Goal: Information Seeking & Learning: Check status

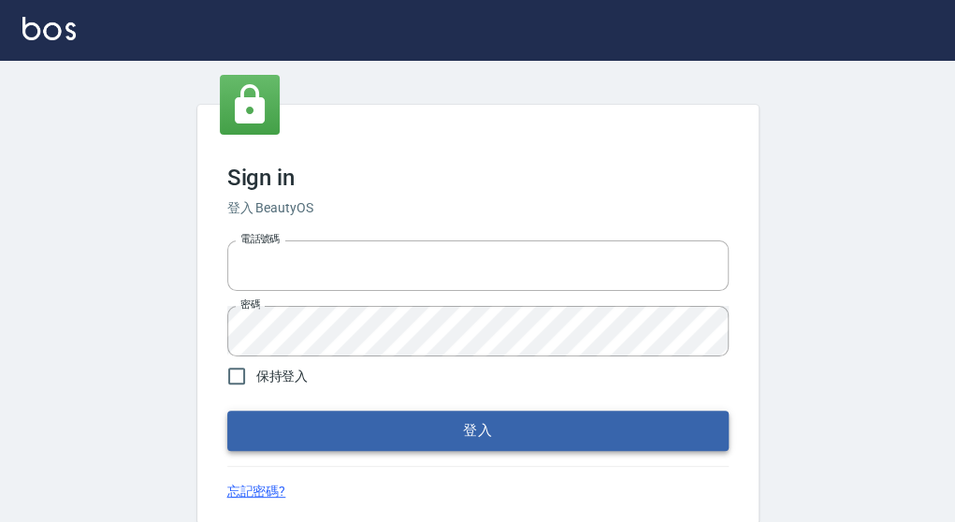
type input "0921567649"
click at [436, 431] on button "登入" at bounding box center [477, 430] width 501 height 39
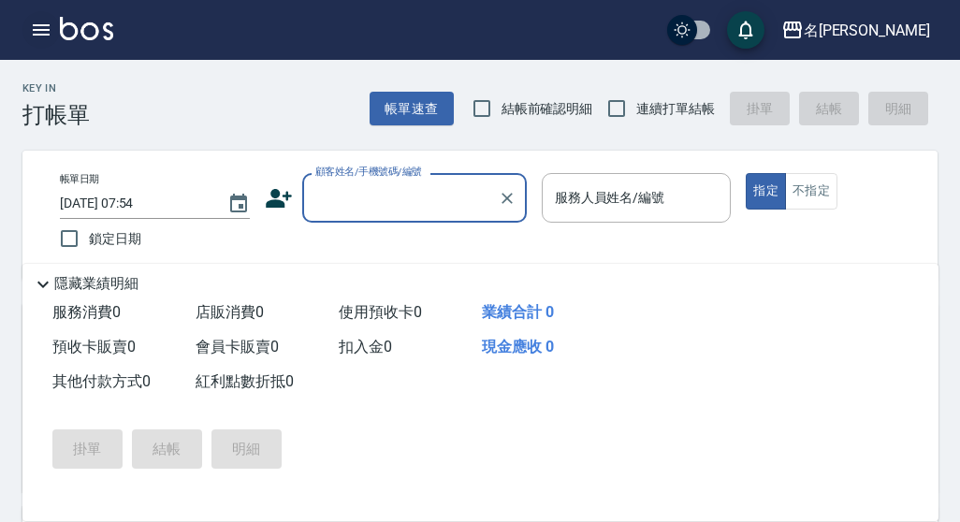
click at [32, 31] on icon "button" at bounding box center [41, 30] width 22 height 22
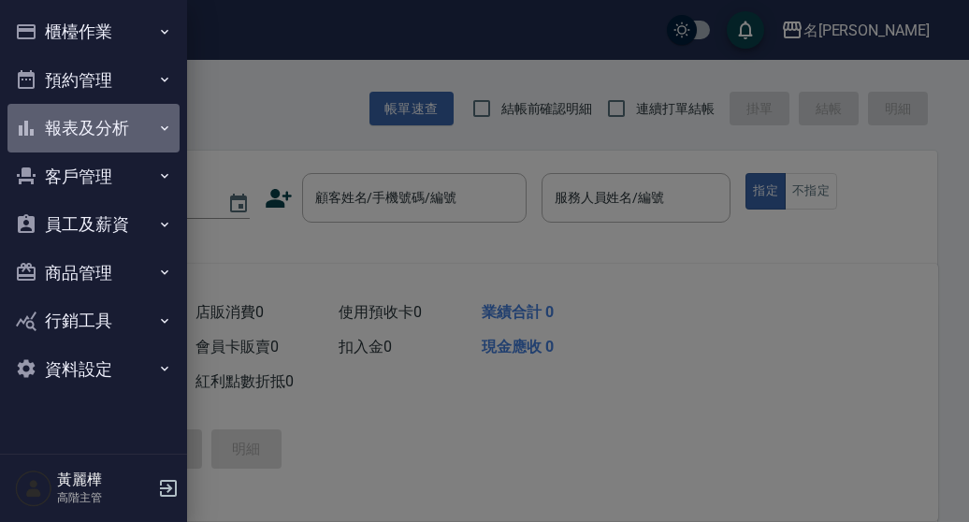
click at [56, 126] on button "報表及分析" at bounding box center [93, 128] width 172 height 49
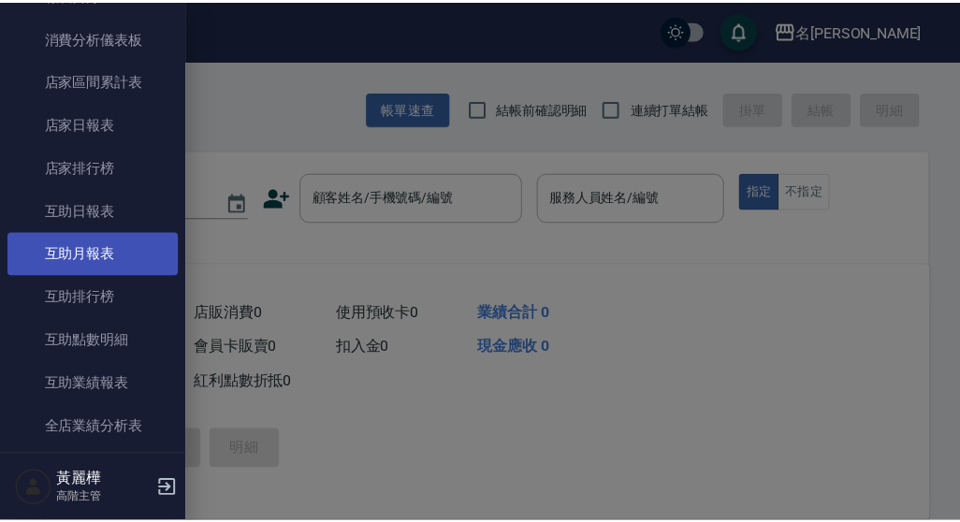
scroll to position [94, 0]
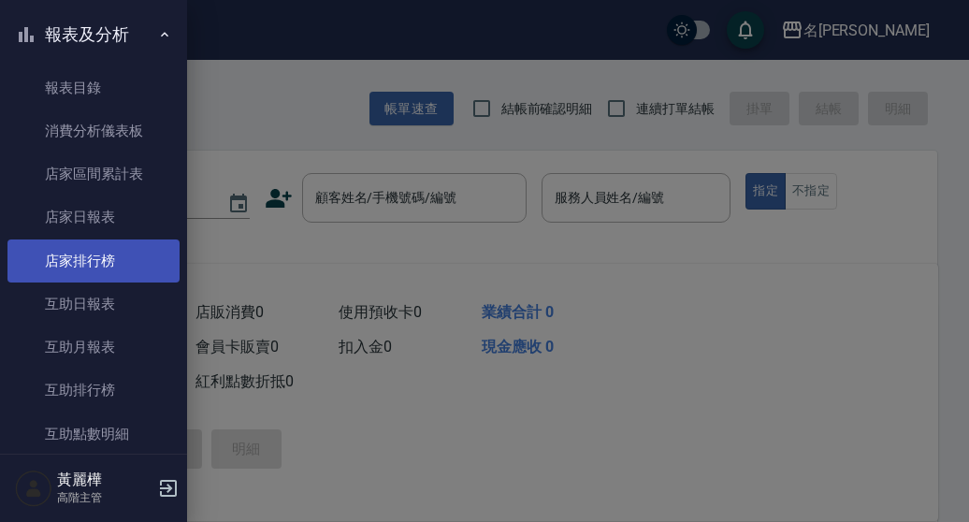
click at [125, 273] on link "店家排行榜" at bounding box center [93, 260] width 172 height 43
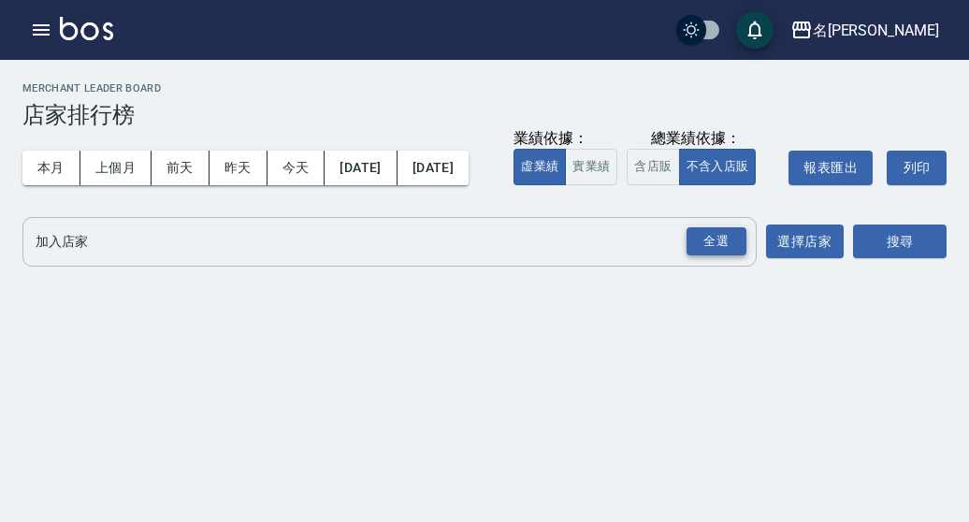
click at [730, 256] on div "全選" at bounding box center [717, 241] width 60 height 29
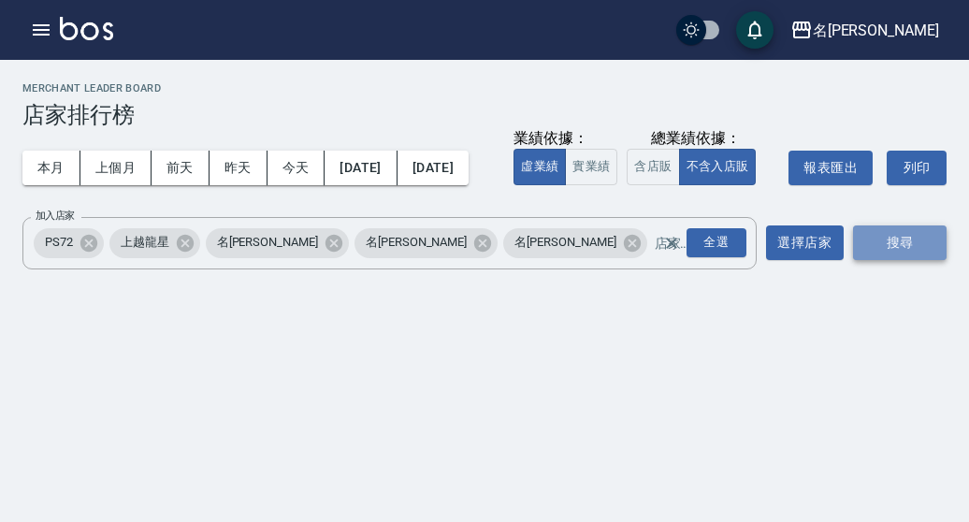
click at [894, 260] on button "搜尋" at bounding box center [900, 242] width 94 height 35
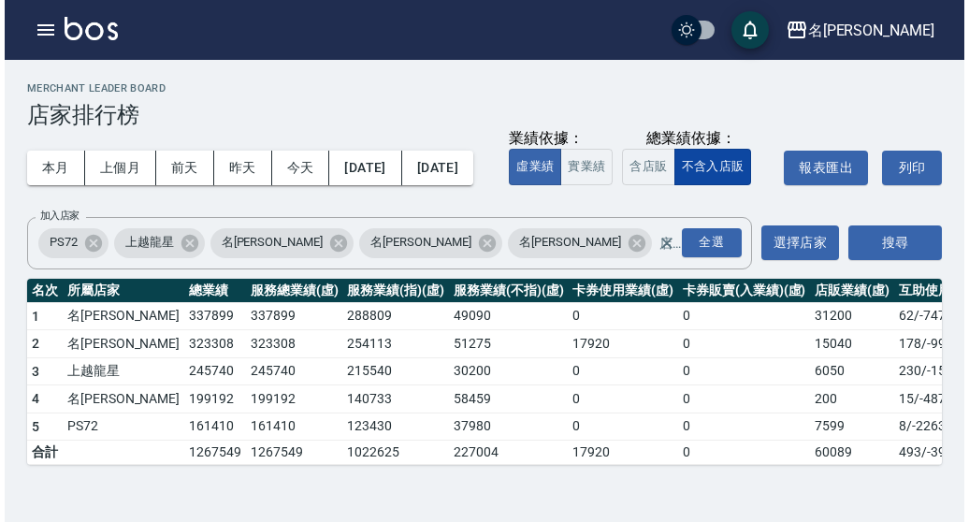
scroll to position [56, 0]
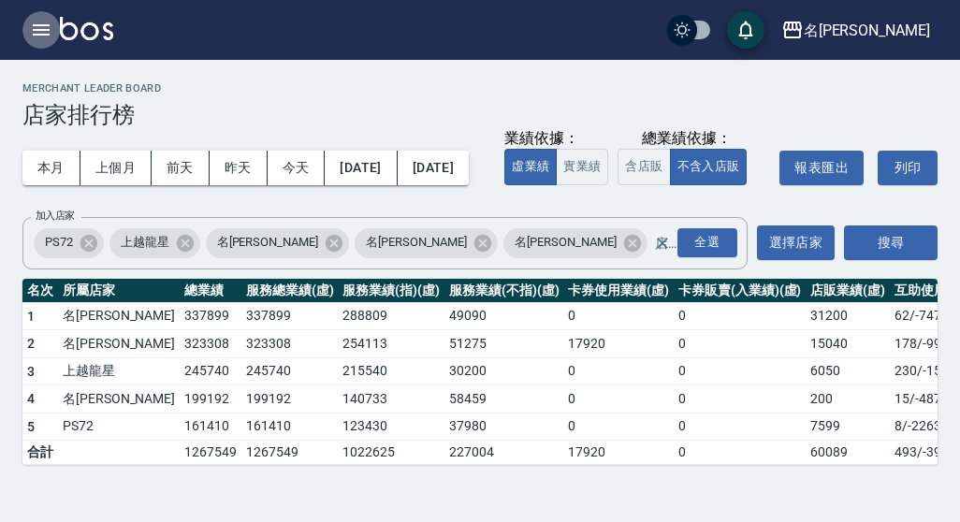
click at [37, 23] on icon "button" at bounding box center [41, 30] width 22 height 22
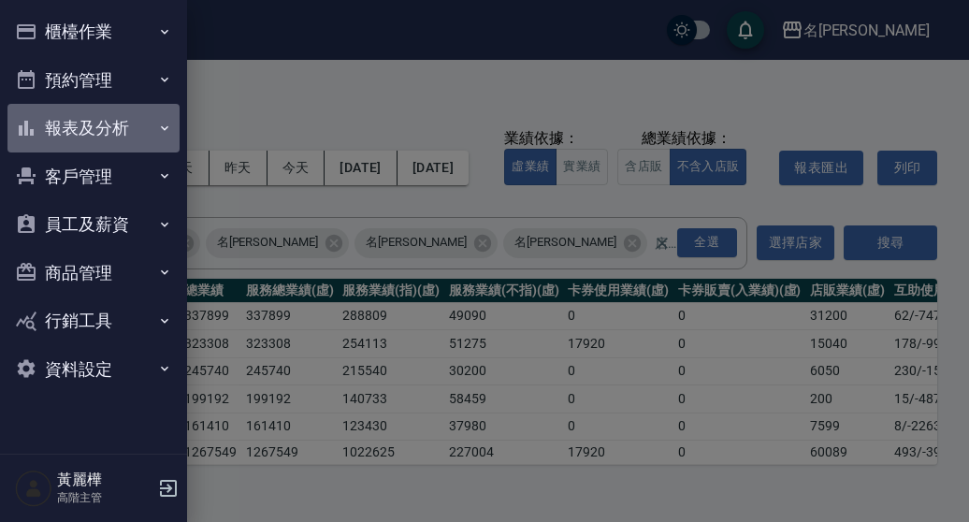
click at [95, 132] on button "報表及分析" at bounding box center [93, 128] width 172 height 49
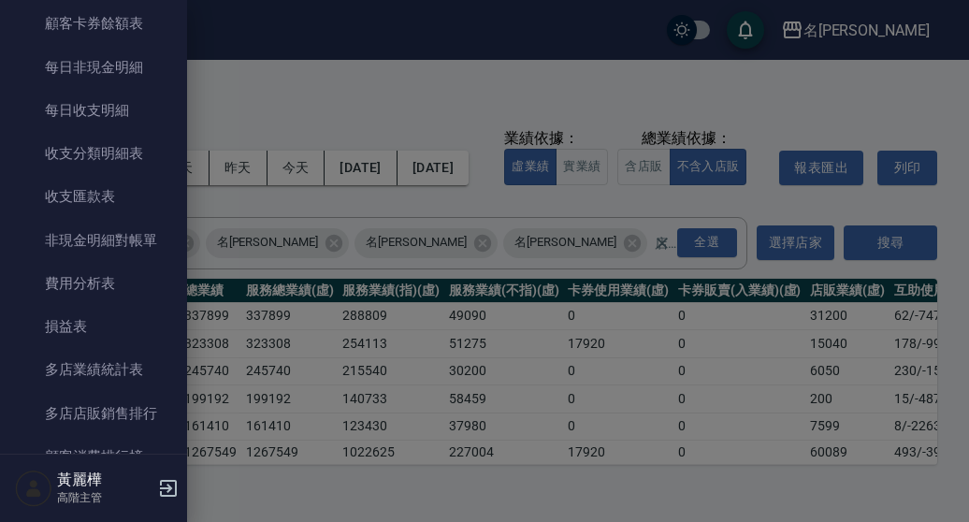
scroll to position [1497, 0]
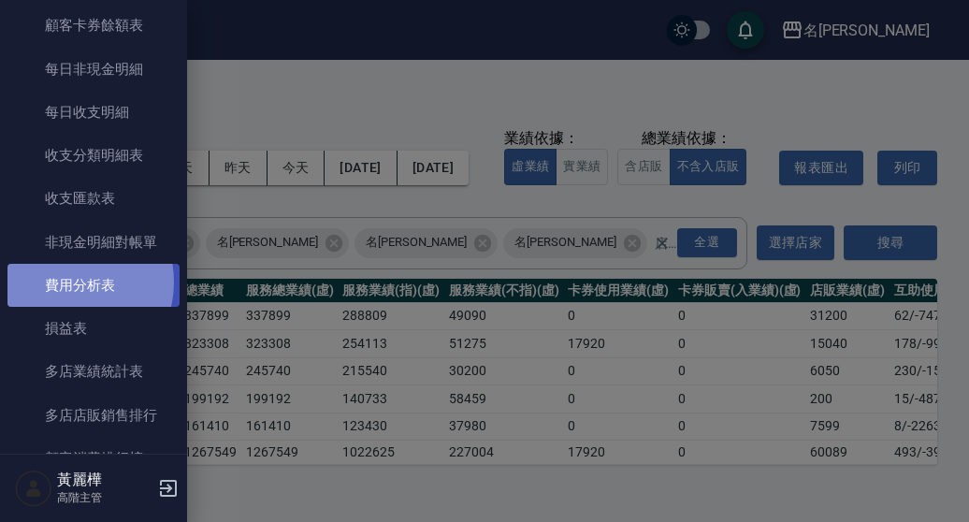
click at [71, 283] on link "費用分析表" at bounding box center [93, 285] width 172 height 43
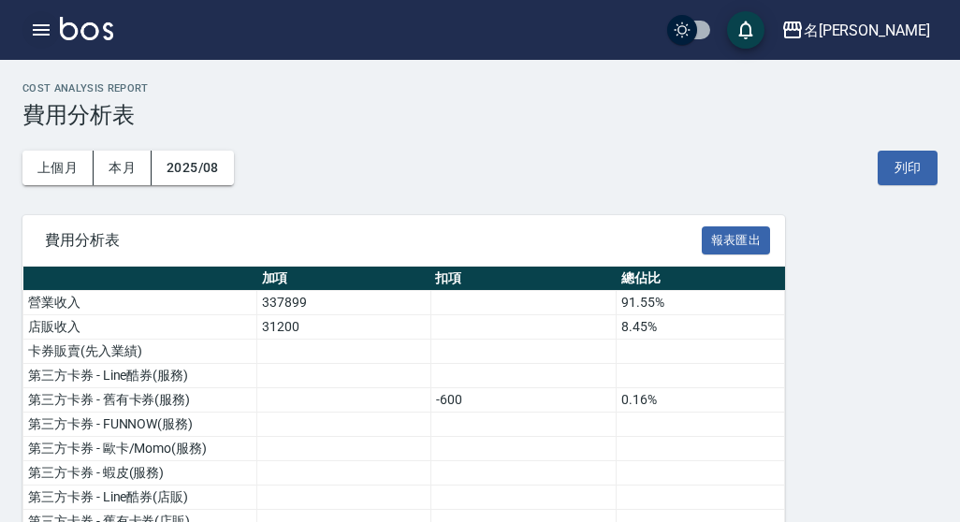
click at [34, 22] on icon "button" at bounding box center [41, 30] width 22 height 22
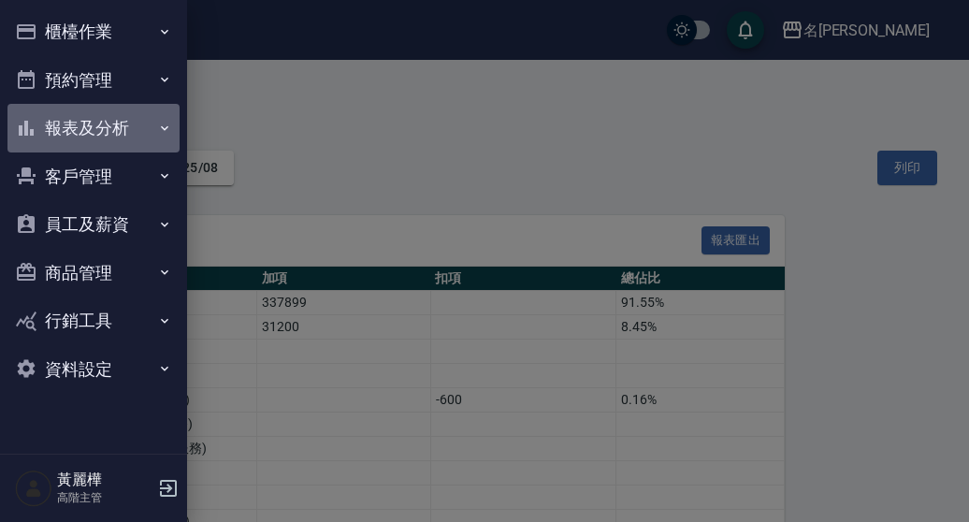
click at [94, 115] on button "報表及分析" at bounding box center [93, 128] width 172 height 49
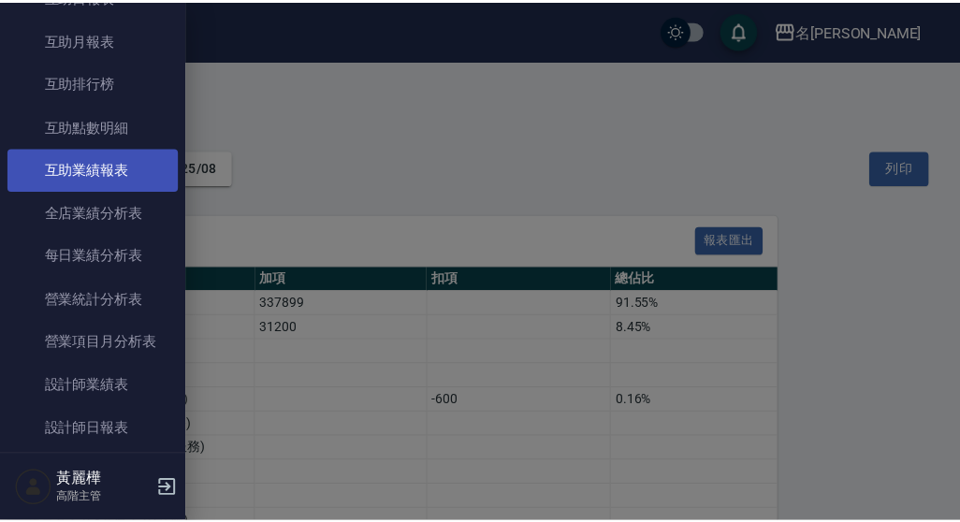
scroll to position [561, 0]
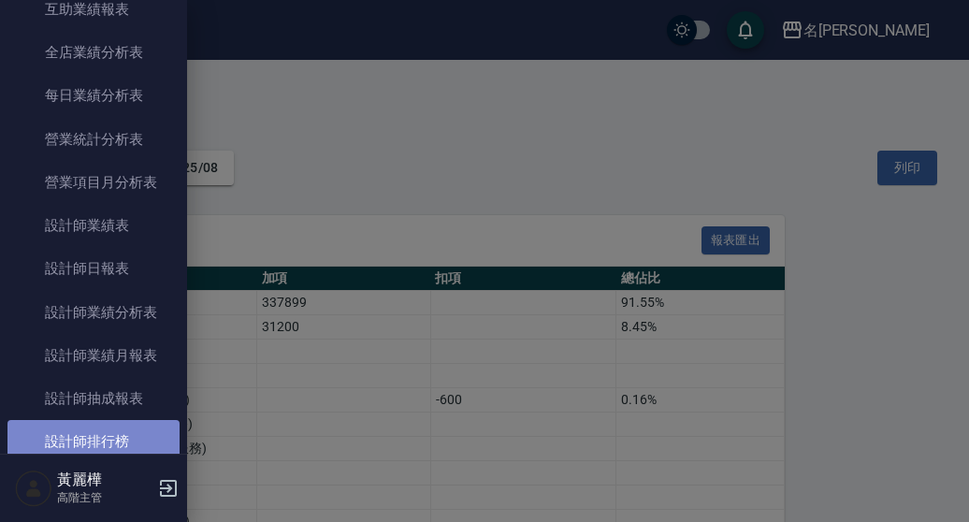
click at [137, 434] on link "設計師排行榜" at bounding box center [93, 441] width 172 height 43
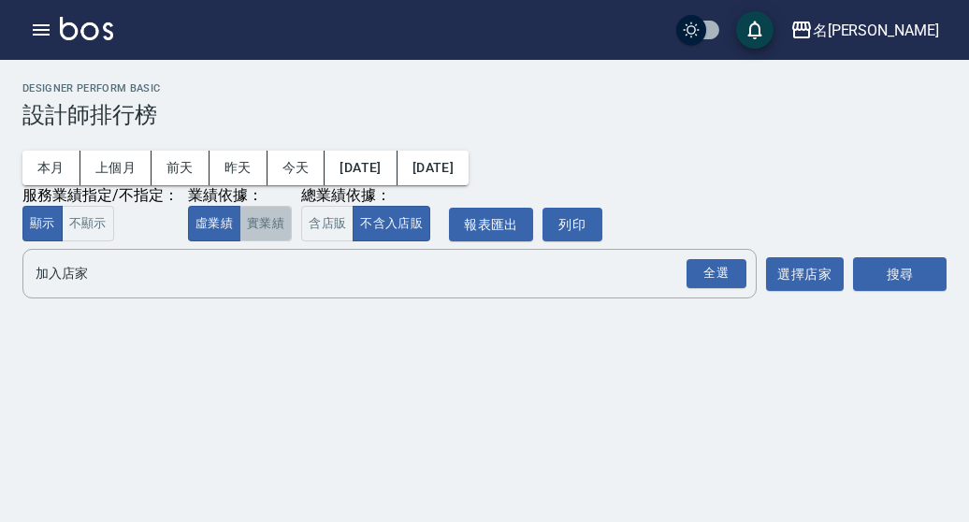
click at [272, 229] on button "實業績" at bounding box center [265, 224] width 52 height 36
click at [698, 269] on div "全選" at bounding box center [717, 273] width 60 height 29
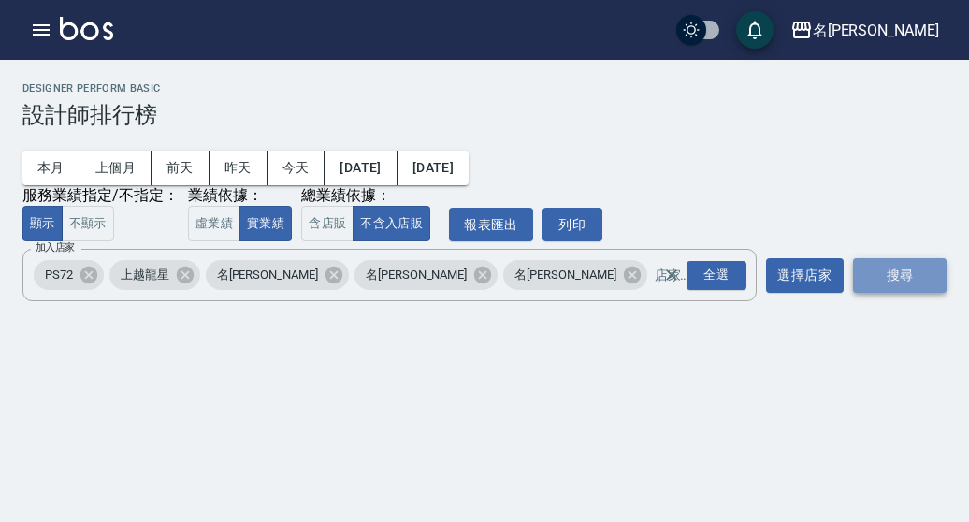
click at [907, 271] on button "搜尋" at bounding box center [900, 275] width 94 height 35
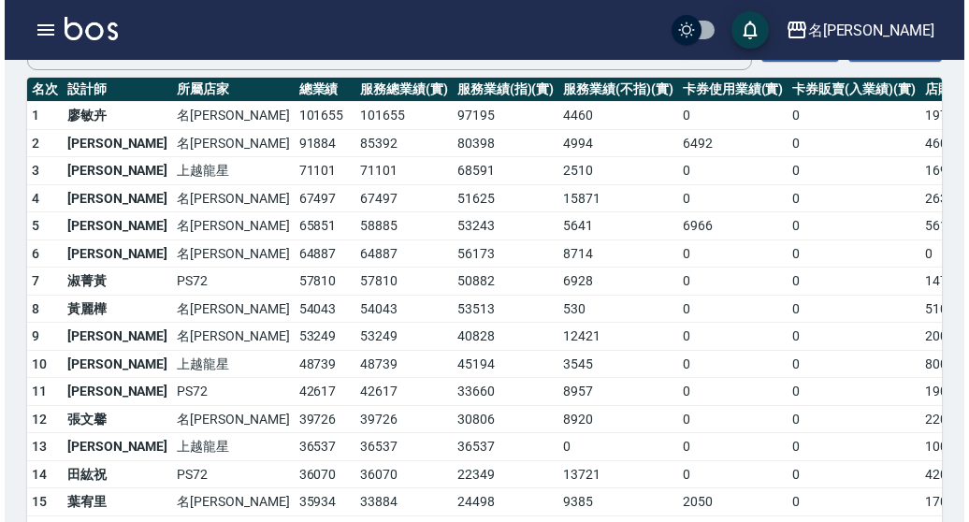
scroll to position [281, 0]
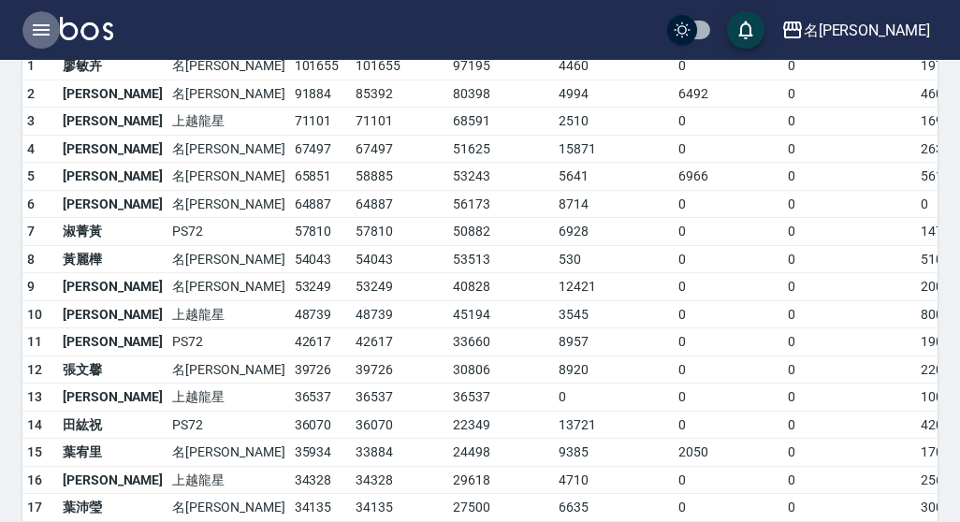
click at [45, 27] on icon "button" at bounding box center [41, 30] width 22 height 22
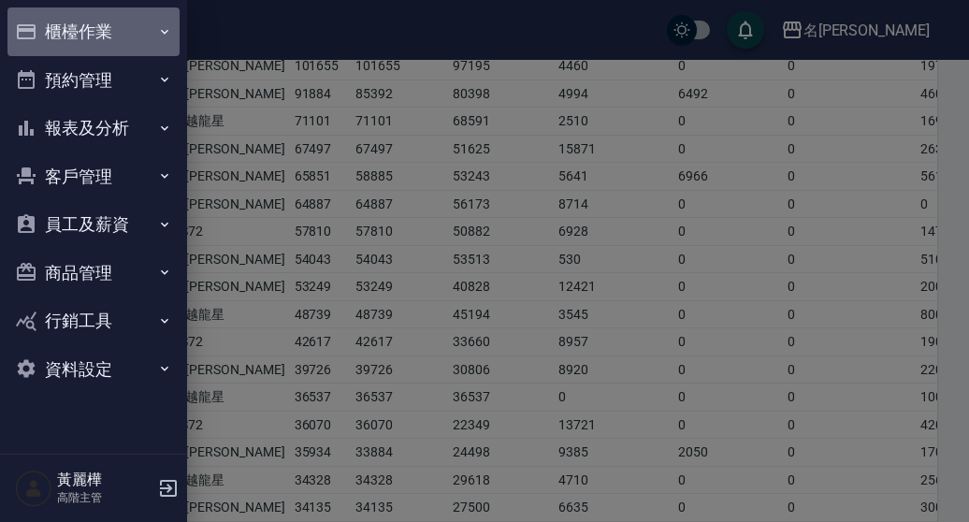
click at [105, 31] on button "櫃檯作業" at bounding box center [93, 31] width 172 height 49
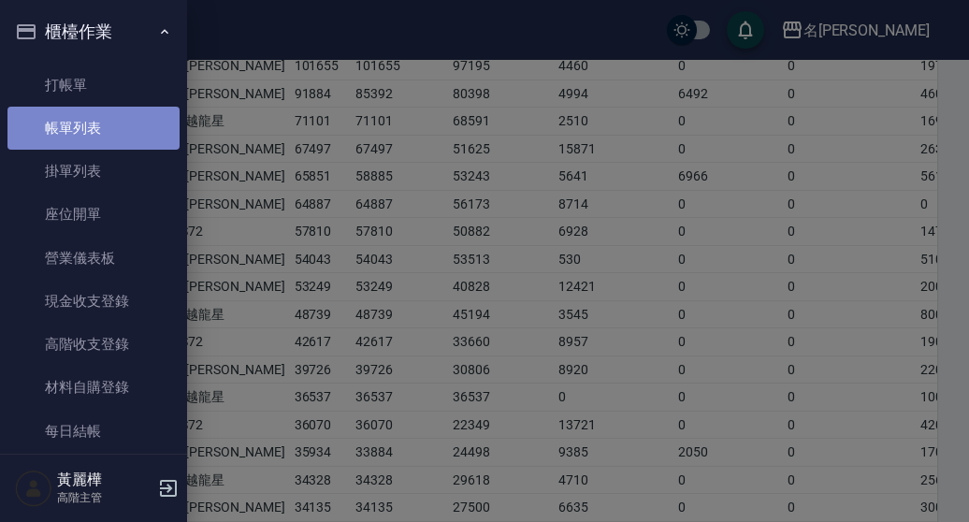
click at [99, 121] on link "帳單列表" at bounding box center [93, 128] width 172 height 43
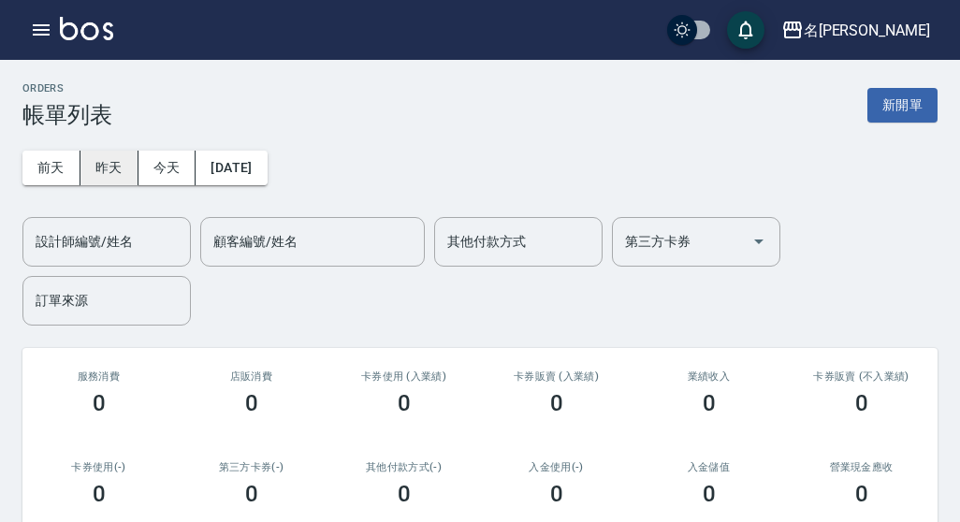
click at [110, 158] on button "昨天" at bounding box center [109, 168] width 58 height 35
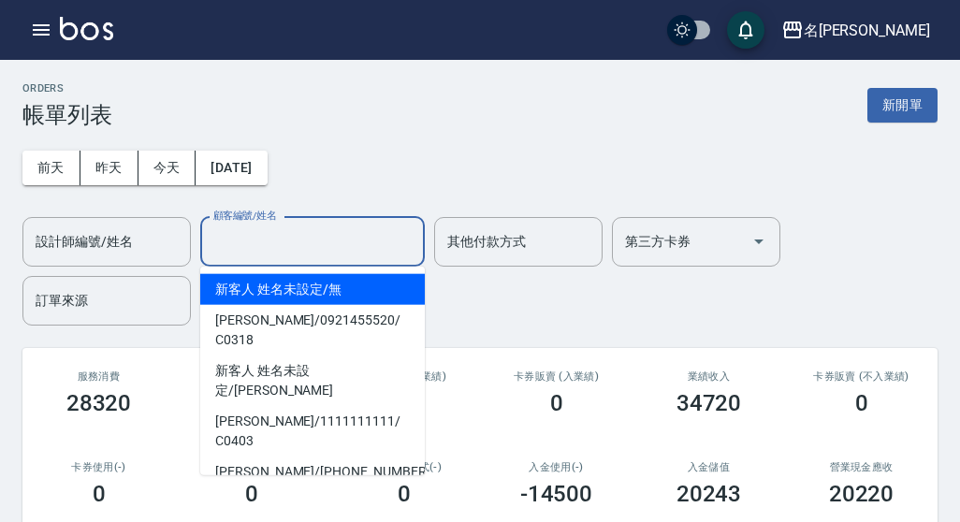
click at [274, 229] on input "顧客編號/姓名" at bounding box center [313, 241] width 208 height 33
click at [129, 254] on input "設計師編號/姓名" at bounding box center [107, 241] width 152 height 33
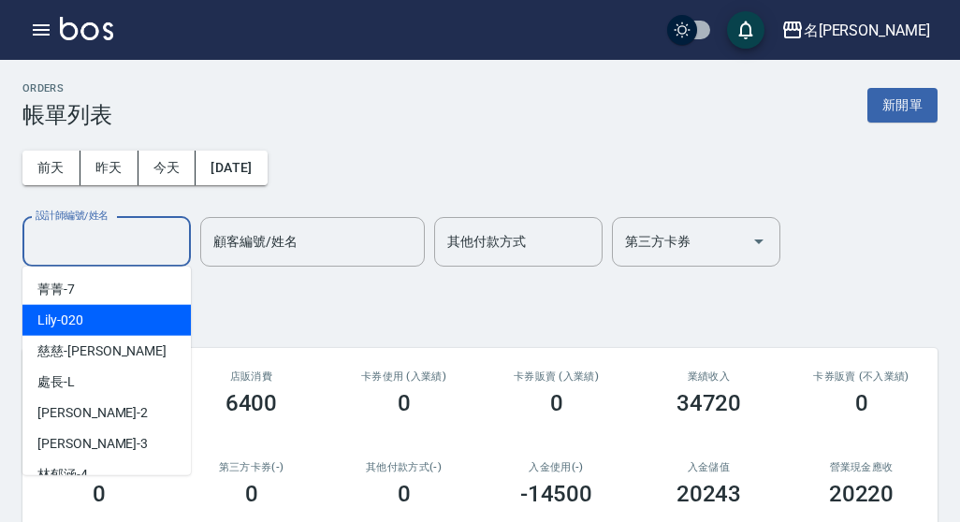
scroll to position [374, 0]
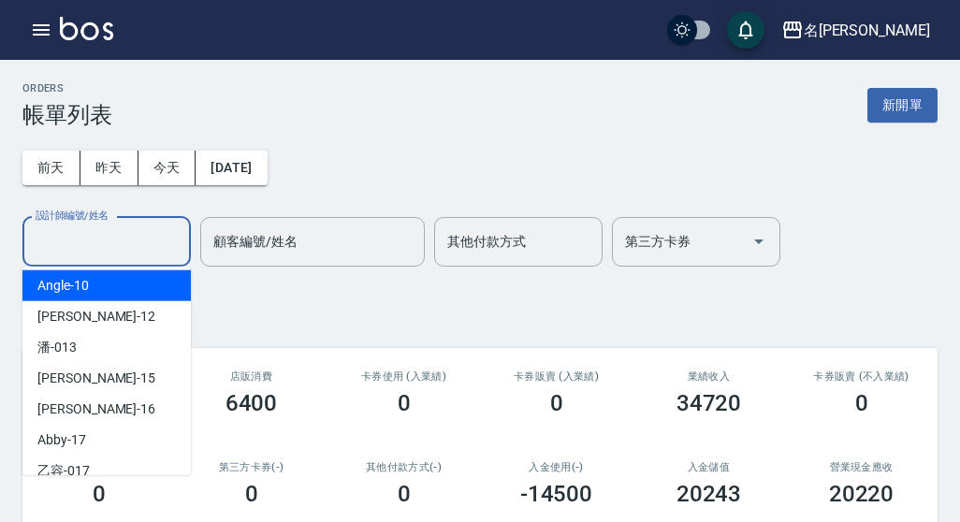
click at [82, 291] on span "Angle -10" at bounding box center [62, 286] width 51 height 20
type input "Angle-10"
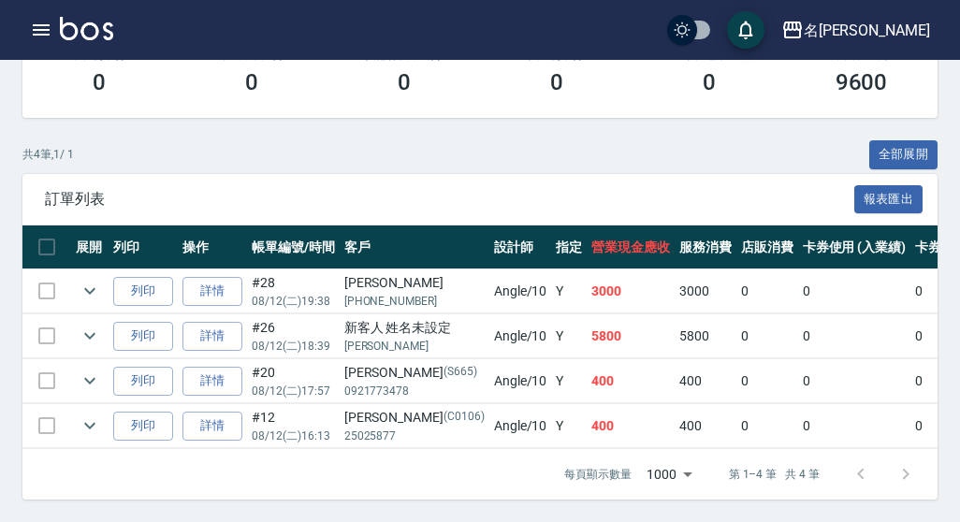
scroll to position [423, 0]
click at [210, 285] on link "詳情" at bounding box center [212, 291] width 60 height 29
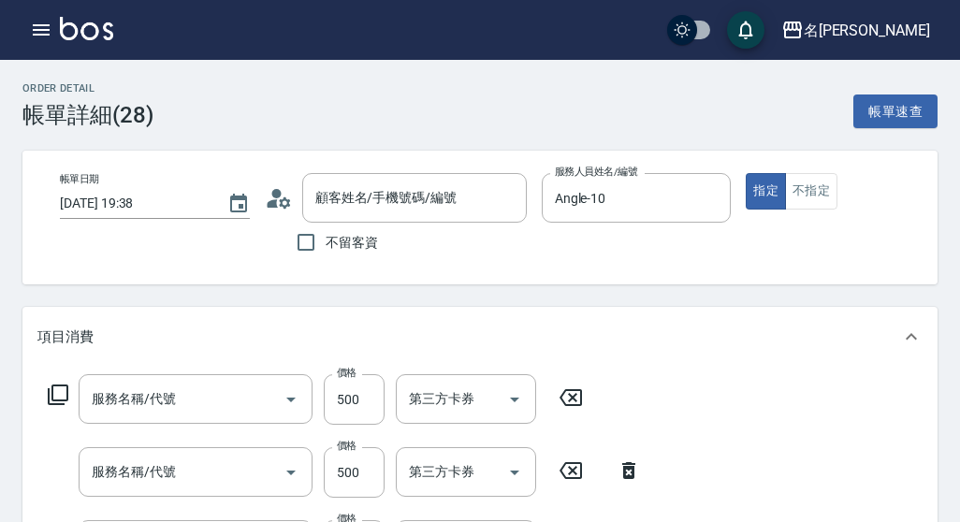
type input "[DATE] 19:38"
type input "Angle-10"
type input "小蒼蘭護髮(605)"
type input "洋甘菊護髮(613)"
type input "染髮(400)"
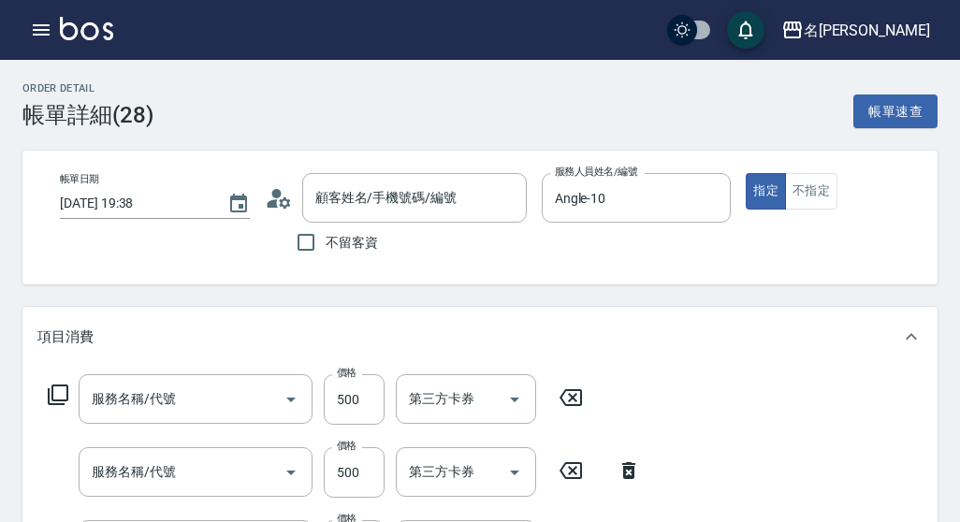
type input "染髮(400)"
type input "[PERSON_NAME]/[PHONE_NUMBER]/null"
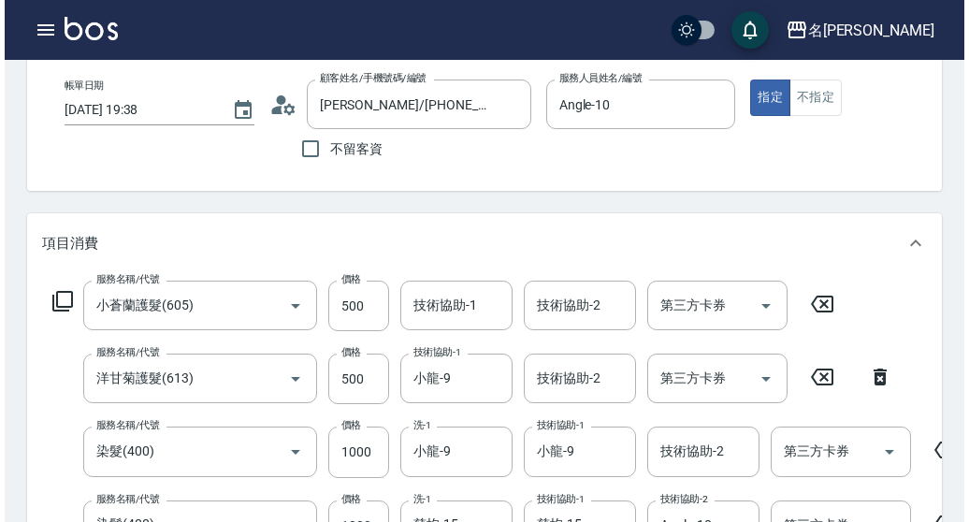
scroll to position [281, 0]
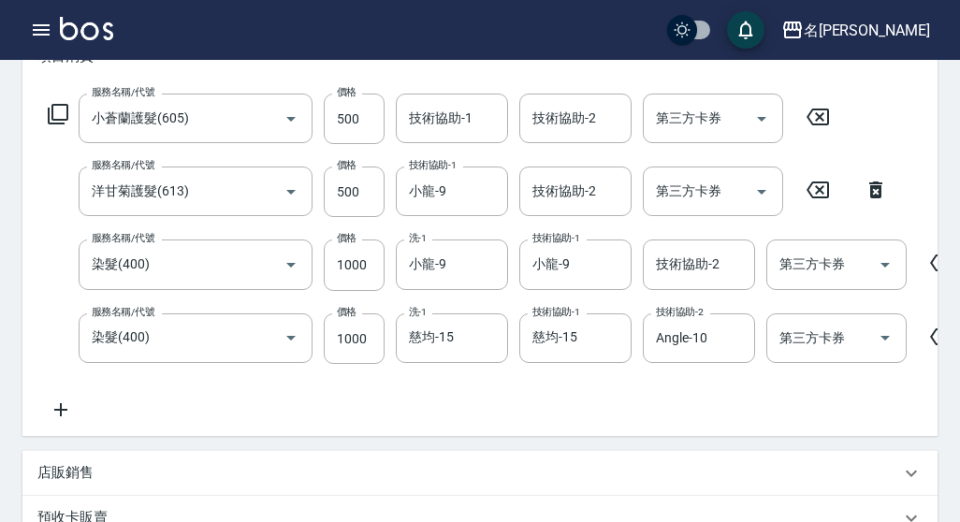
click at [56, 0] on div "名[PERSON_NAME]出" at bounding box center [480, 30] width 960 height 60
click at [41, 19] on icon "button" at bounding box center [41, 30] width 22 height 22
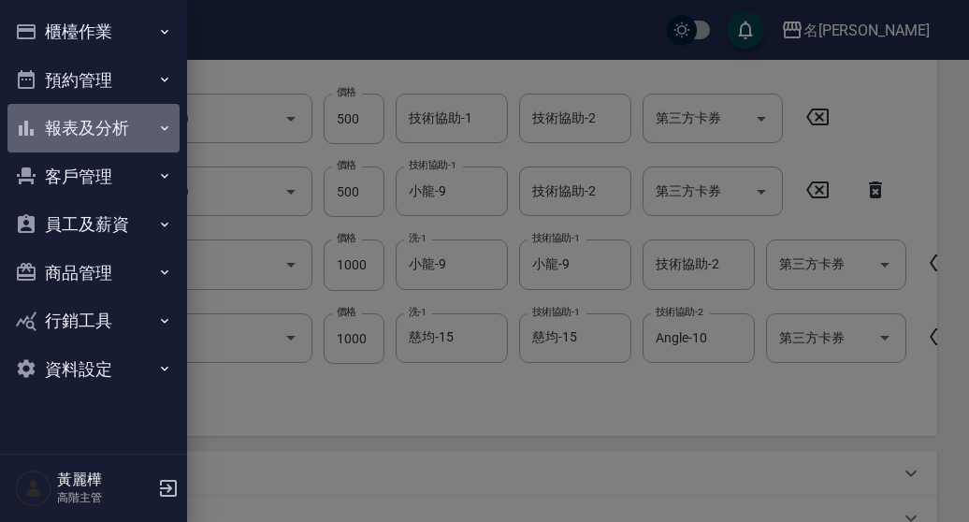
click at [93, 133] on button "報表及分析" at bounding box center [93, 128] width 172 height 49
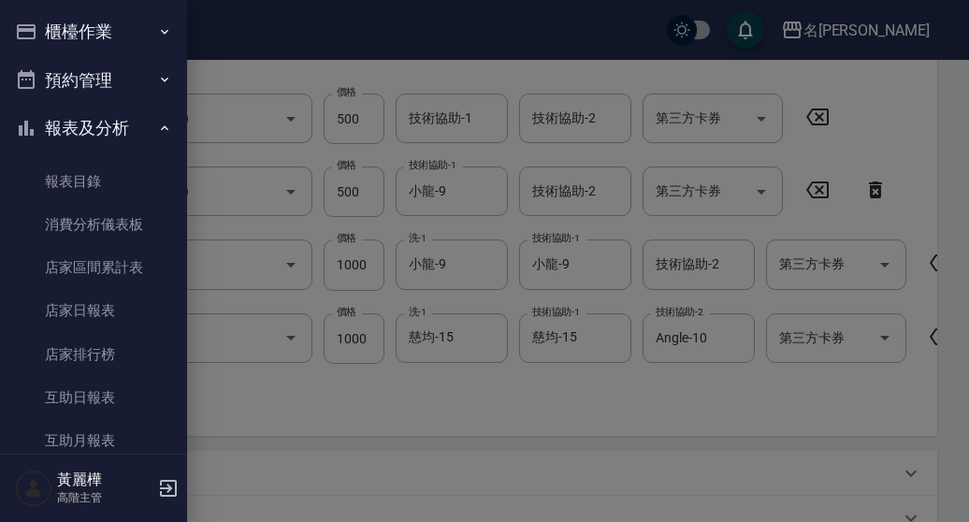
click at [104, 39] on button "櫃檯作業" at bounding box center [93, 31] width 172 height 49
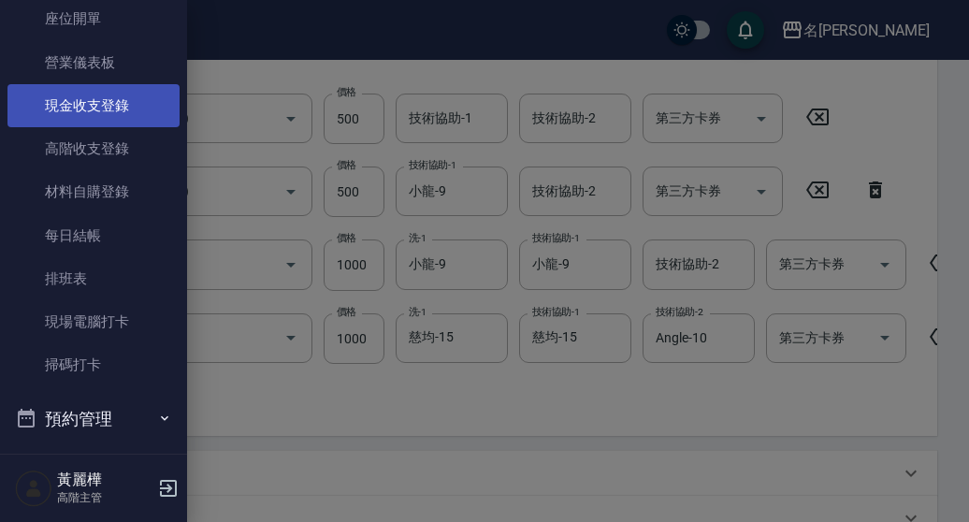
scroll to position [374, 0]
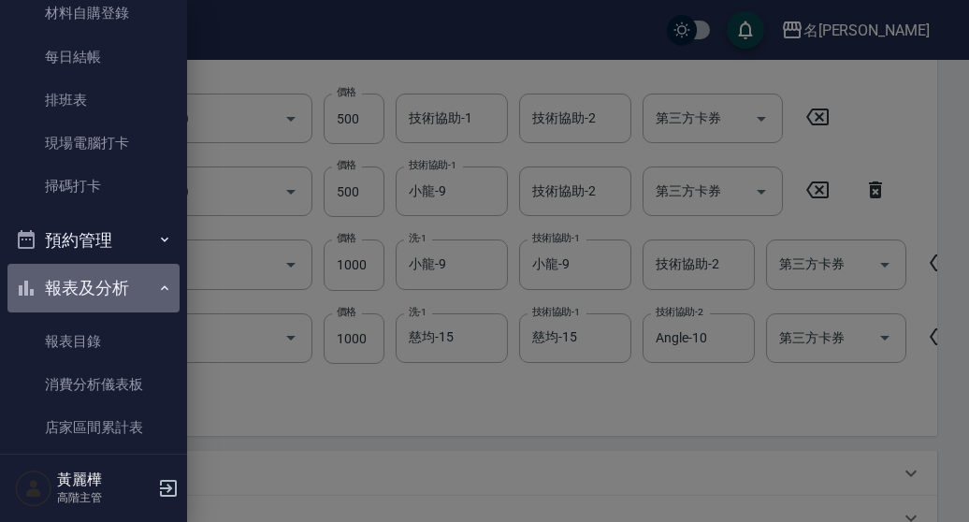
click at [121, 285] on button "報表及分析" at bounding box center [93, 288] width 172 height 49
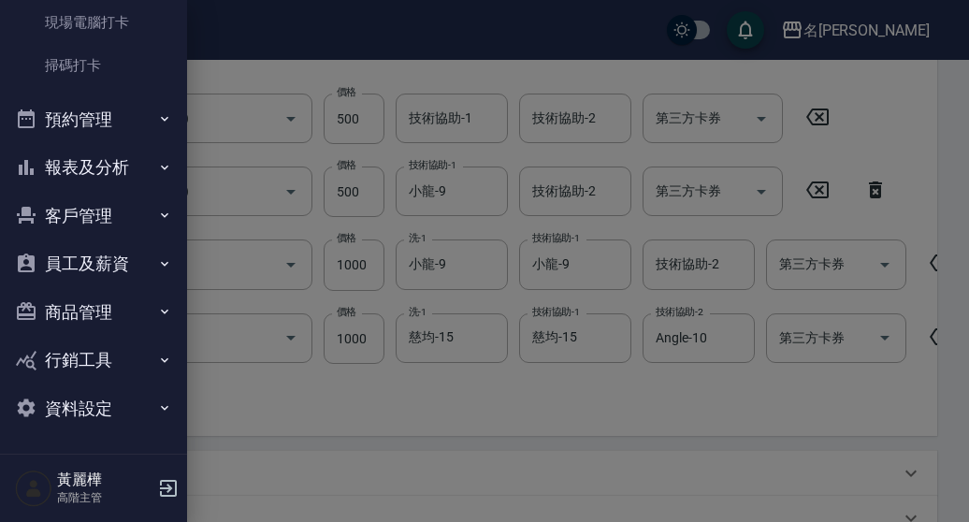
scroll to position [496, 0]
click at [63, 179] on button "報表及分析" at bounding box center [93, 166] width 172 height 49
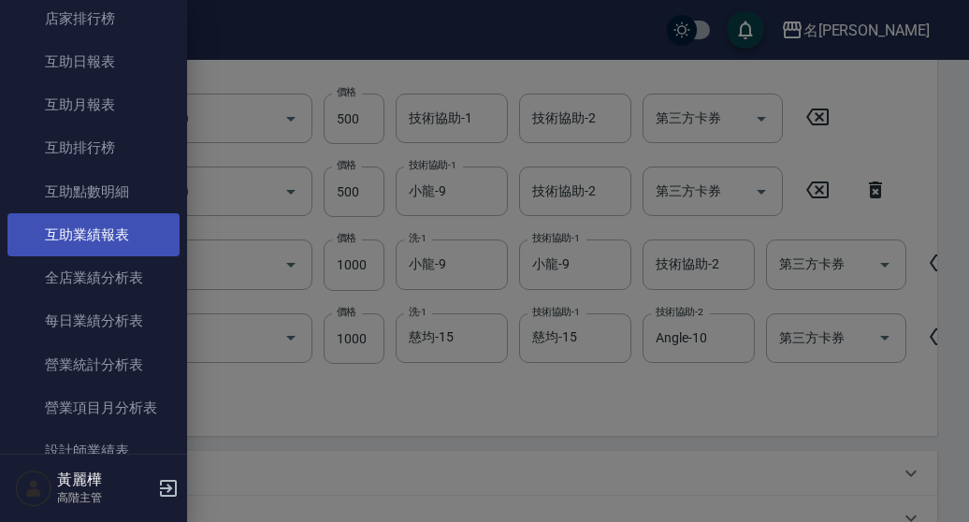
scroll to position [1057, 0]
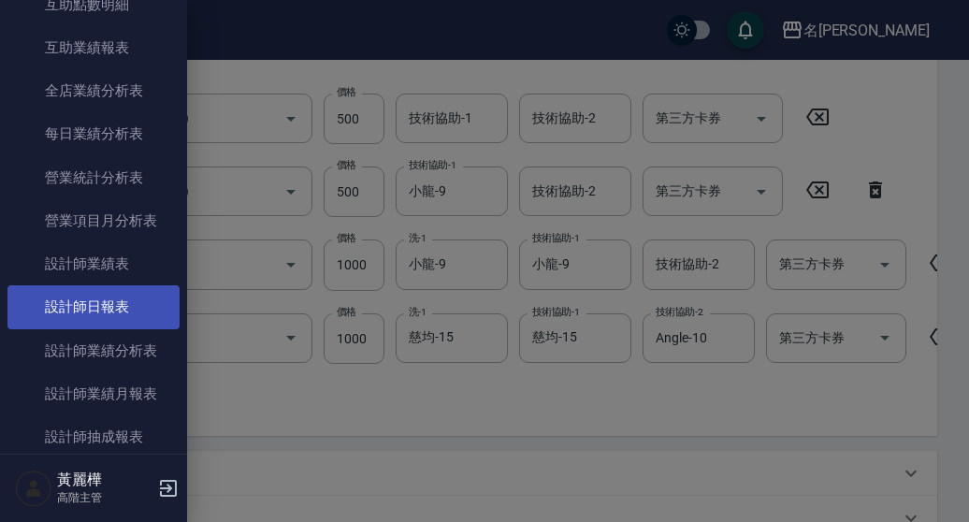
click at [62, 297] on link "設計師日報表" at bounding box center [93, 306] width 172 height 43
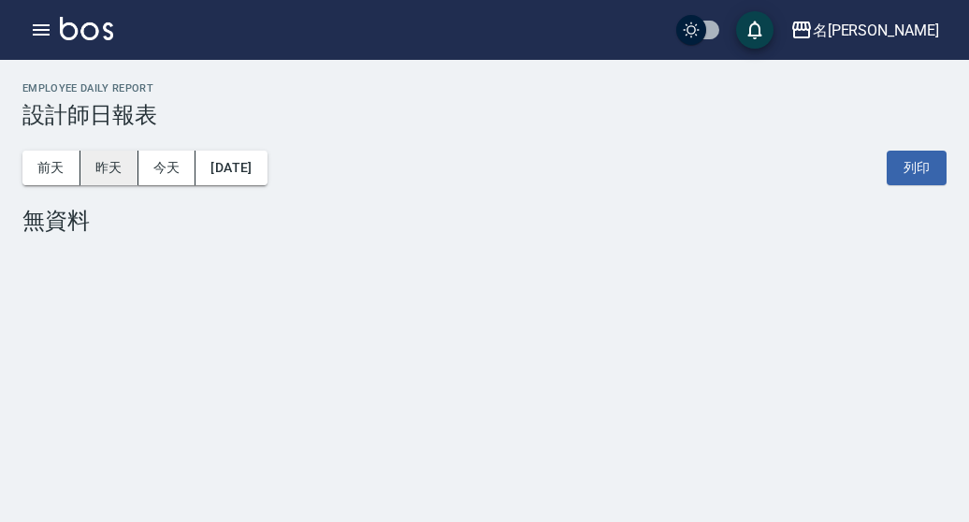
click at [112, 168] on button "昨天" at bounding box center [109, 168] width 58 height 35
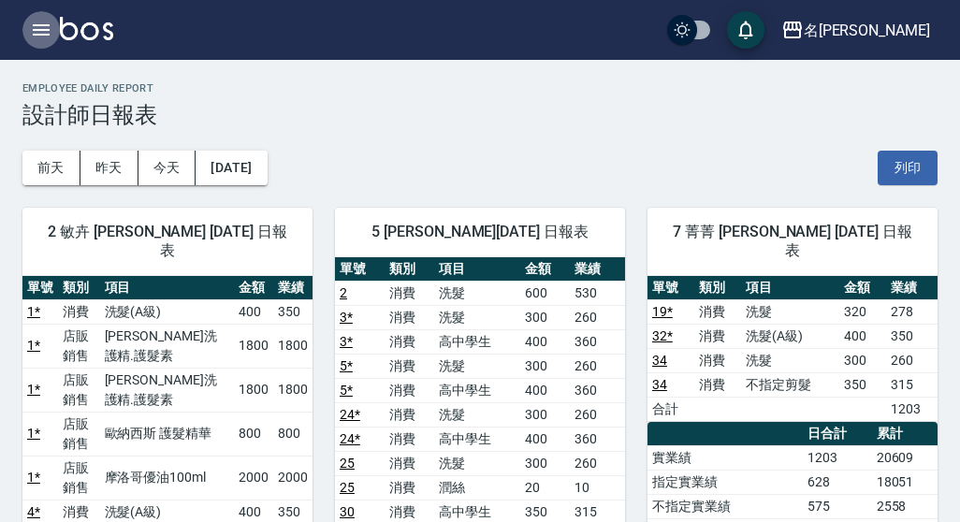
click at [26, 22] on button "button" at bounding box center [40, 29] width 37 height 37
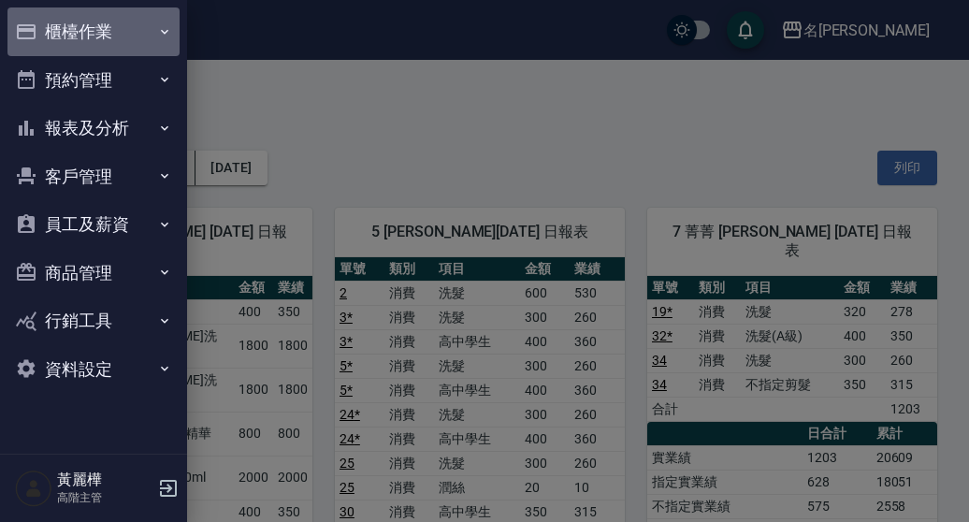
click at [84, 29] on button "櫃檯作業" at bounding box center [93, 31] width 172 height 49
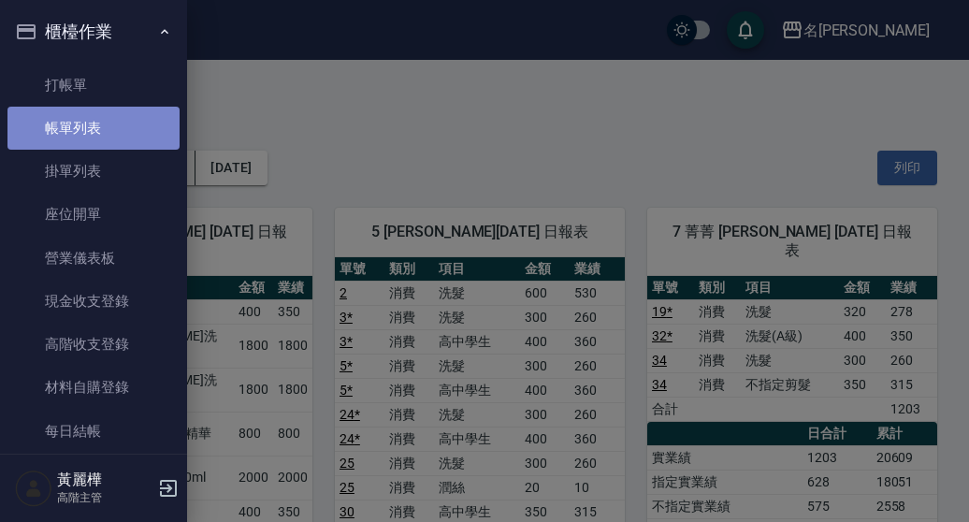
click at [112, 131] on link "帳單列表" at bounding box center [93, 128] width 172 height 43
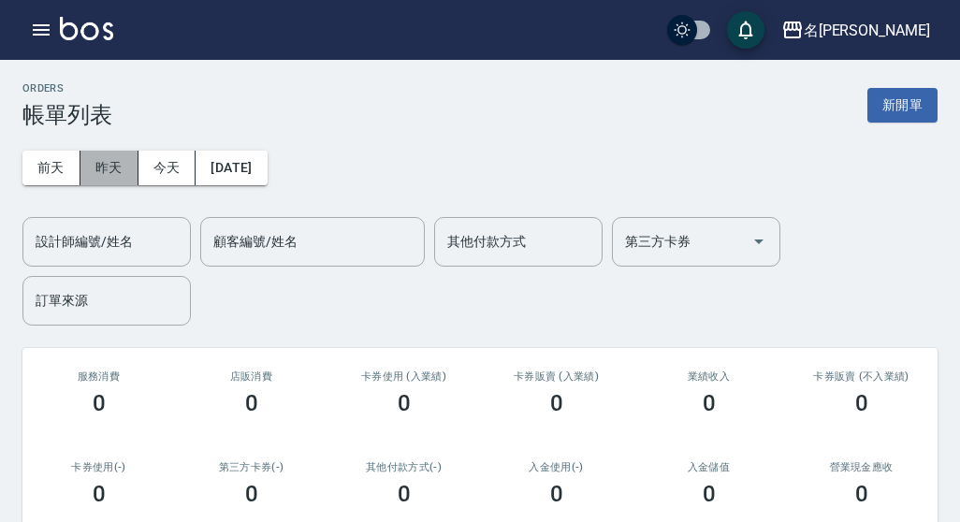
click at [113, 160] on button "昨天" at bounding box center [109, 168] width 58 height 35
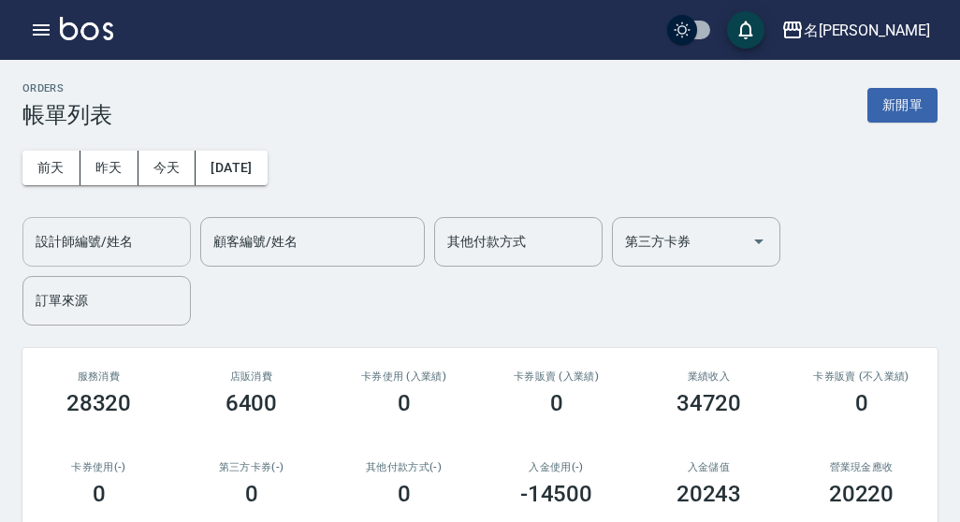
click at [110, 239] on input "設計師編號/姓名" at bounding box center [107, 241] width 152 height 33
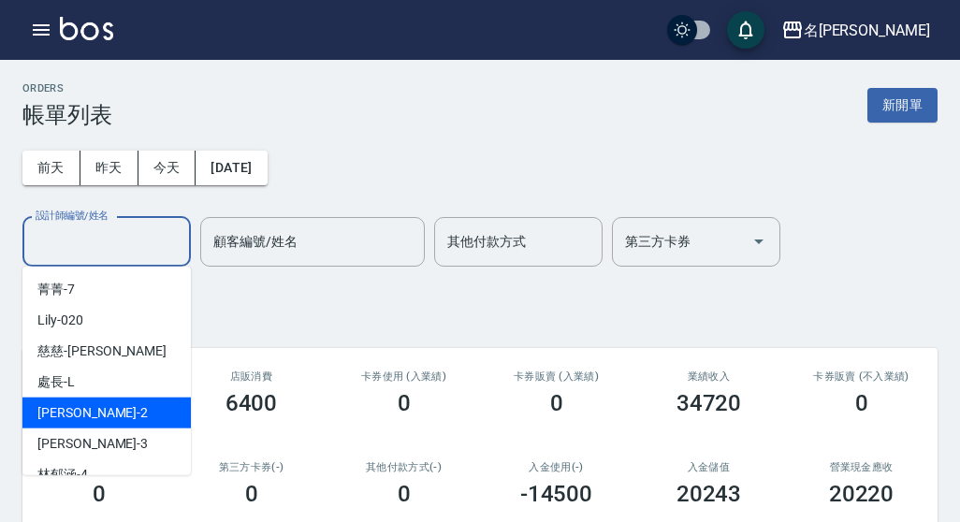
click at [122, 413] on div "敏卉 -2" at bounding box center [106, 413] width 168 height 31
type input "敏卉-2"
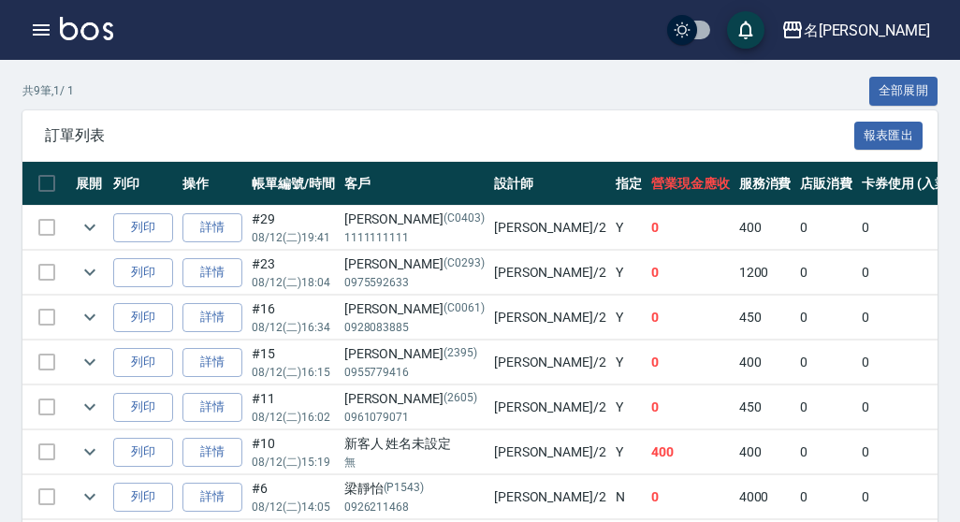
scroll to position [457, 0]
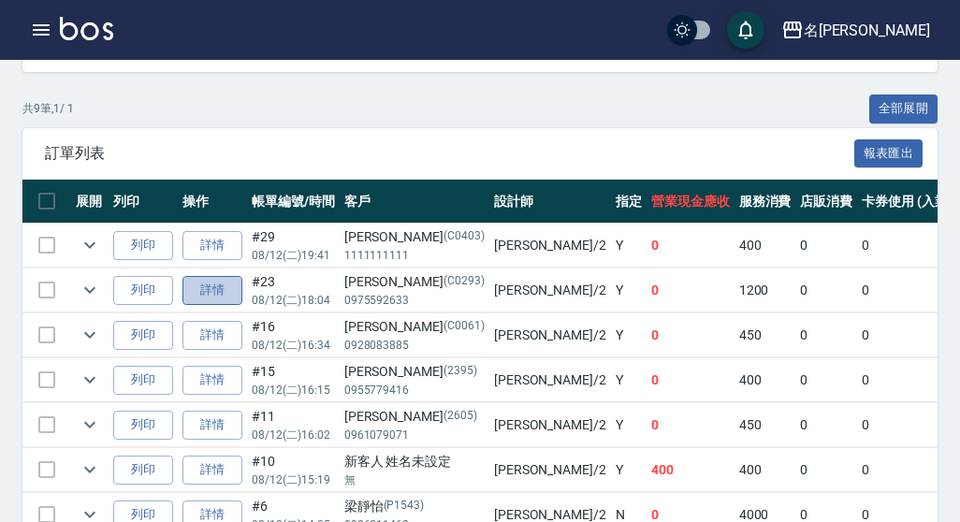
click at [204, 287] on link "詳情" at bounding box center [212, 290] width 60 height 29
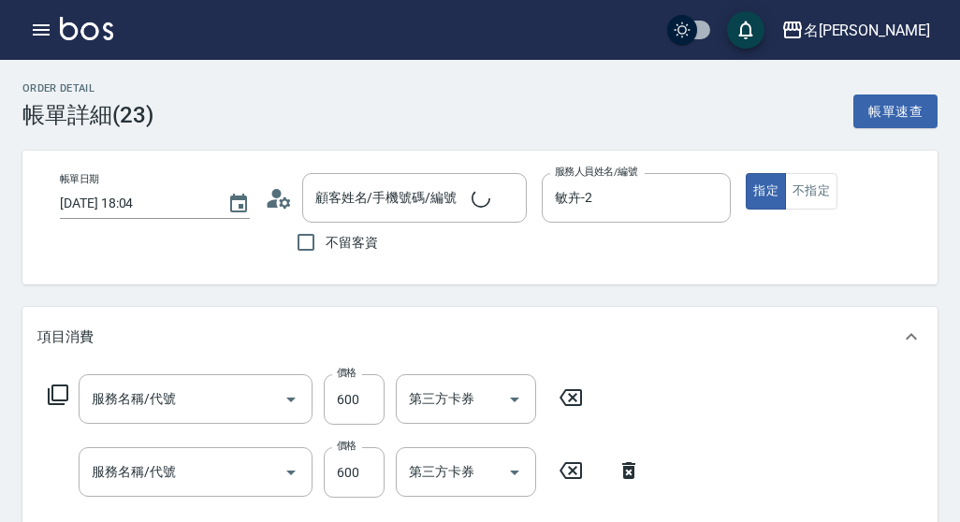
type input "[DATE] 18:04"
type input "敏卉-2"
type input "[PERSON_NAME]/0975592633/C0293"
type input "剪髮 A級設計師(301)"
type input "洗髮(A級)(500)"
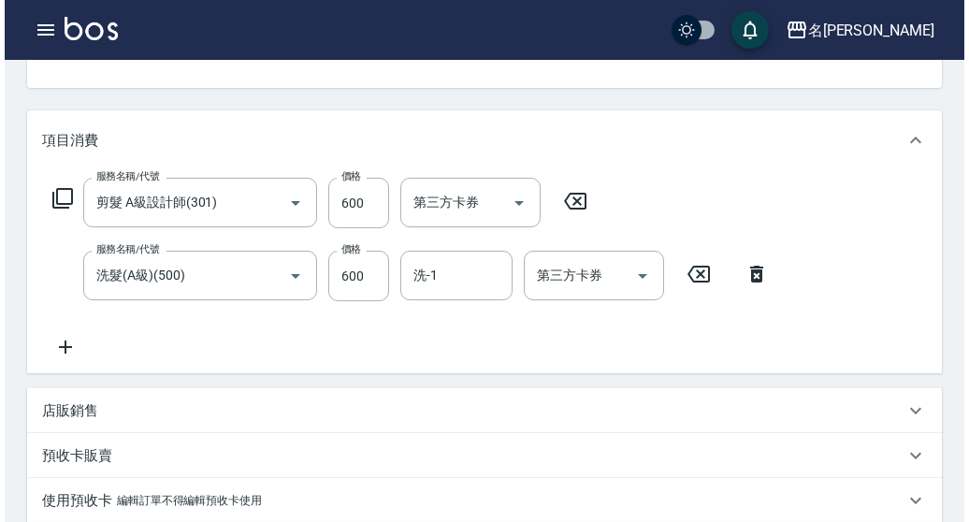
scroll to position [187, 0]
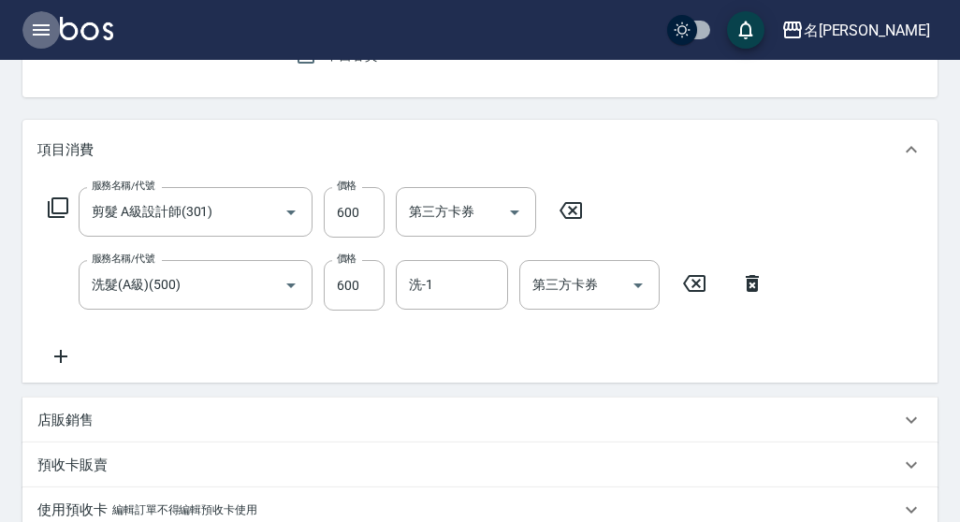
click at [34, 27] on icon "button" at bounding box center [41, 30] width 22 height 22
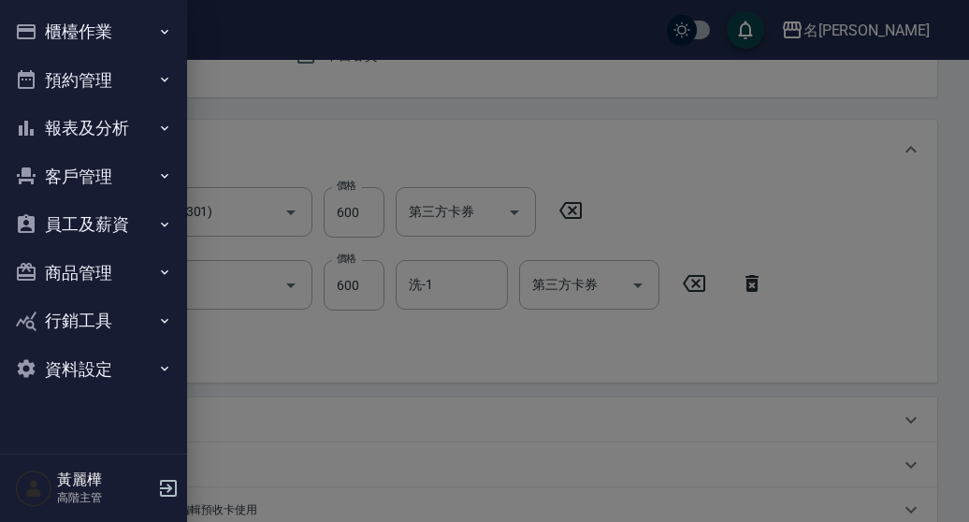
click at [39, 40] on button "櫃檯作業" at bounding box center [93, 31] width 172 height 49
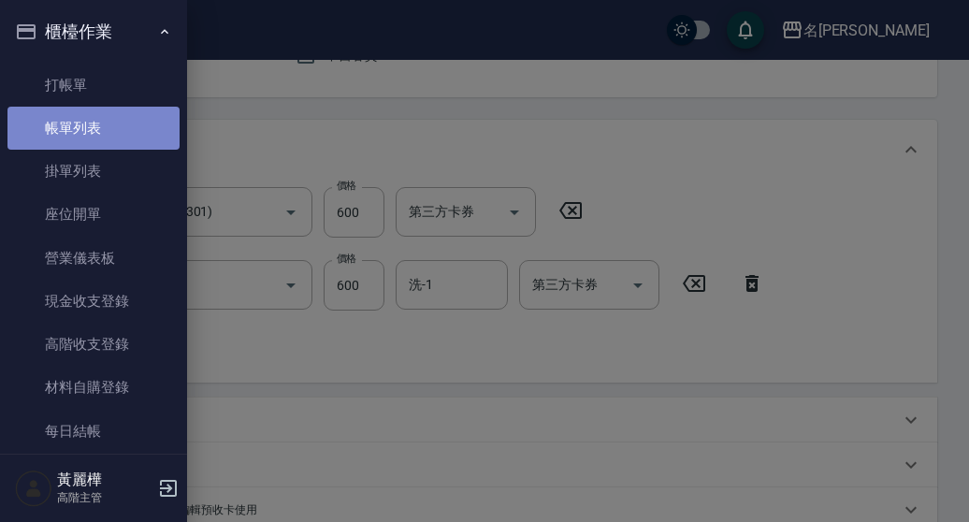
click at [109, 127] on link "帳單列表" at bounding box center [93, 128] width 172 height 43
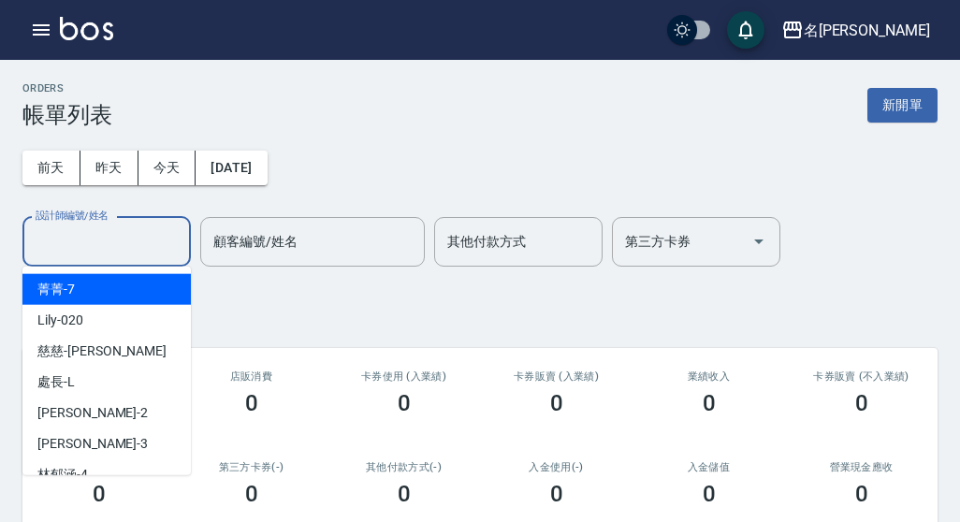
click at [140, 255] on input "設計師編號/姓名" at bounding box center [107, 241] width 152 height 33
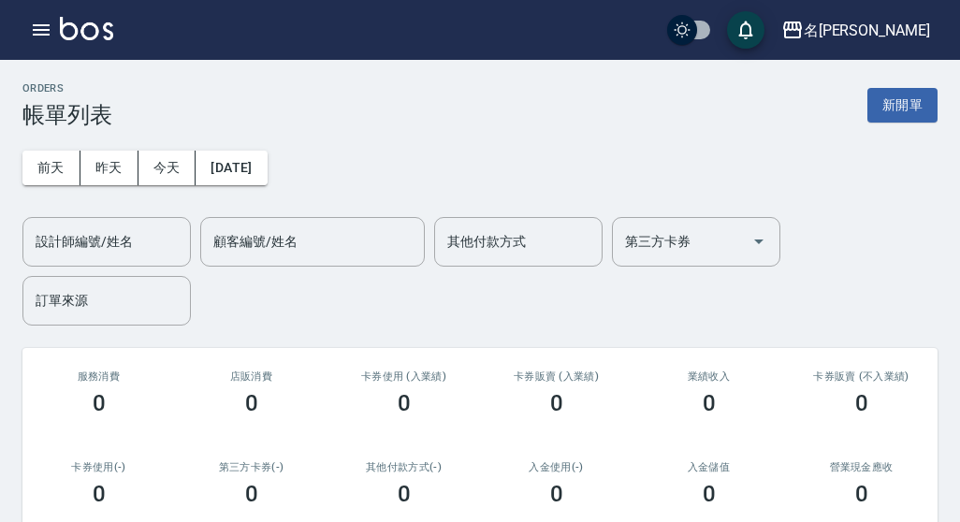
click at [511, 142] on div "[DATE] [DATE] [DATE] [DATE] 設計師編號/姓名 設計師編號/姓名 顧客編號/姓名 顧客編號/姓名 其他付款方式 其他付款方式 第三方…" at bounding box center [479, 226] width 915 height 197
